Goal: Find specific page/section: Find specific page/section

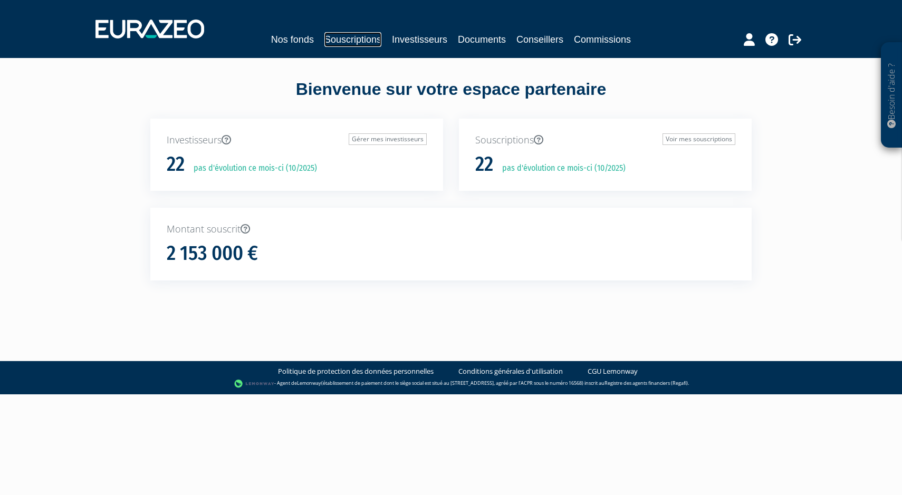
click at [361, 41] on link "Souscriptions" at bounding box center [352, 39] width 57 height 15
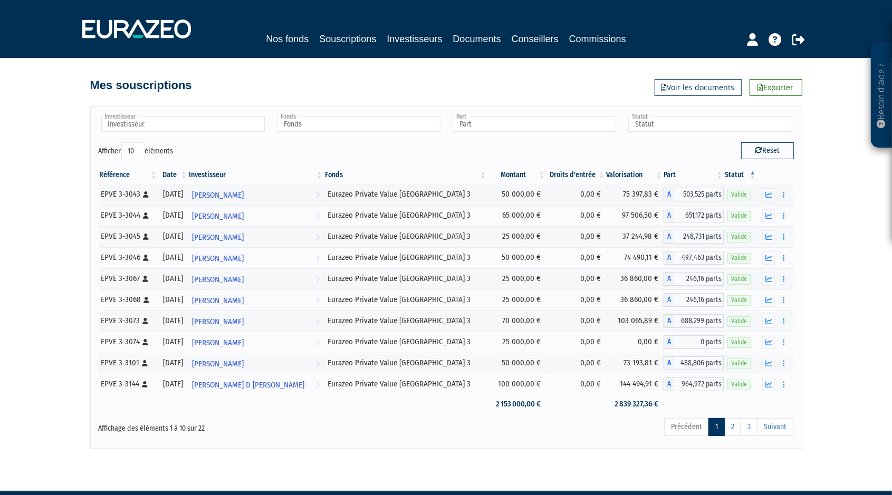
click at [210, 111] on div "Investisseur [PERSON_NAME] [PERSON_NAME] [PERSON_NAME] [PERSON_NAME] [PERSON_NA…" at bounding box center [446, 278] width 712 height 342
click at [198, 123] on input "text" at bounding box center [183, 124] width 164 height 15
type input "car"
